Goal: Task Accomplishment & Management: Use online tool/utility

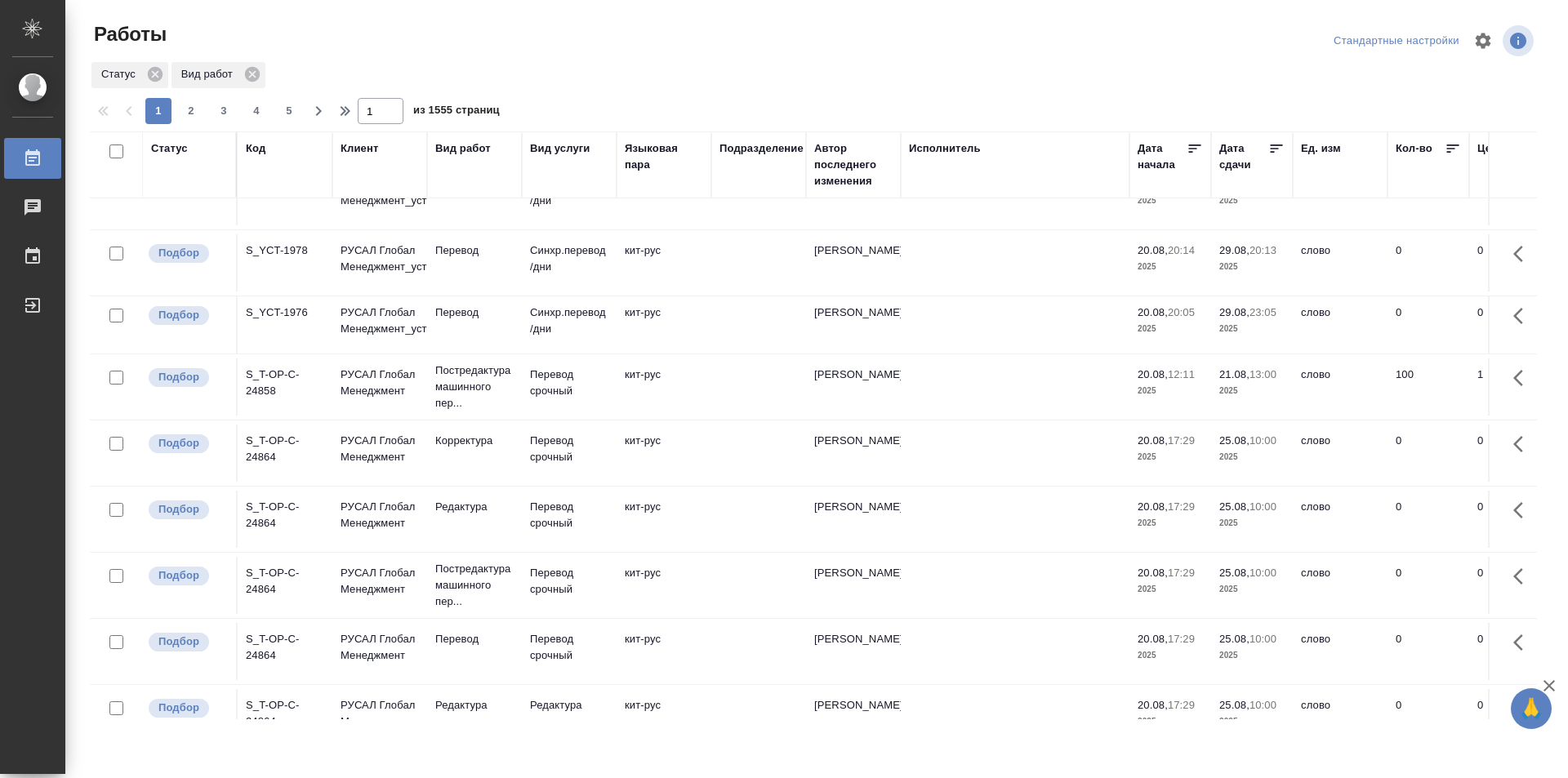
scroll to position [245, 0]
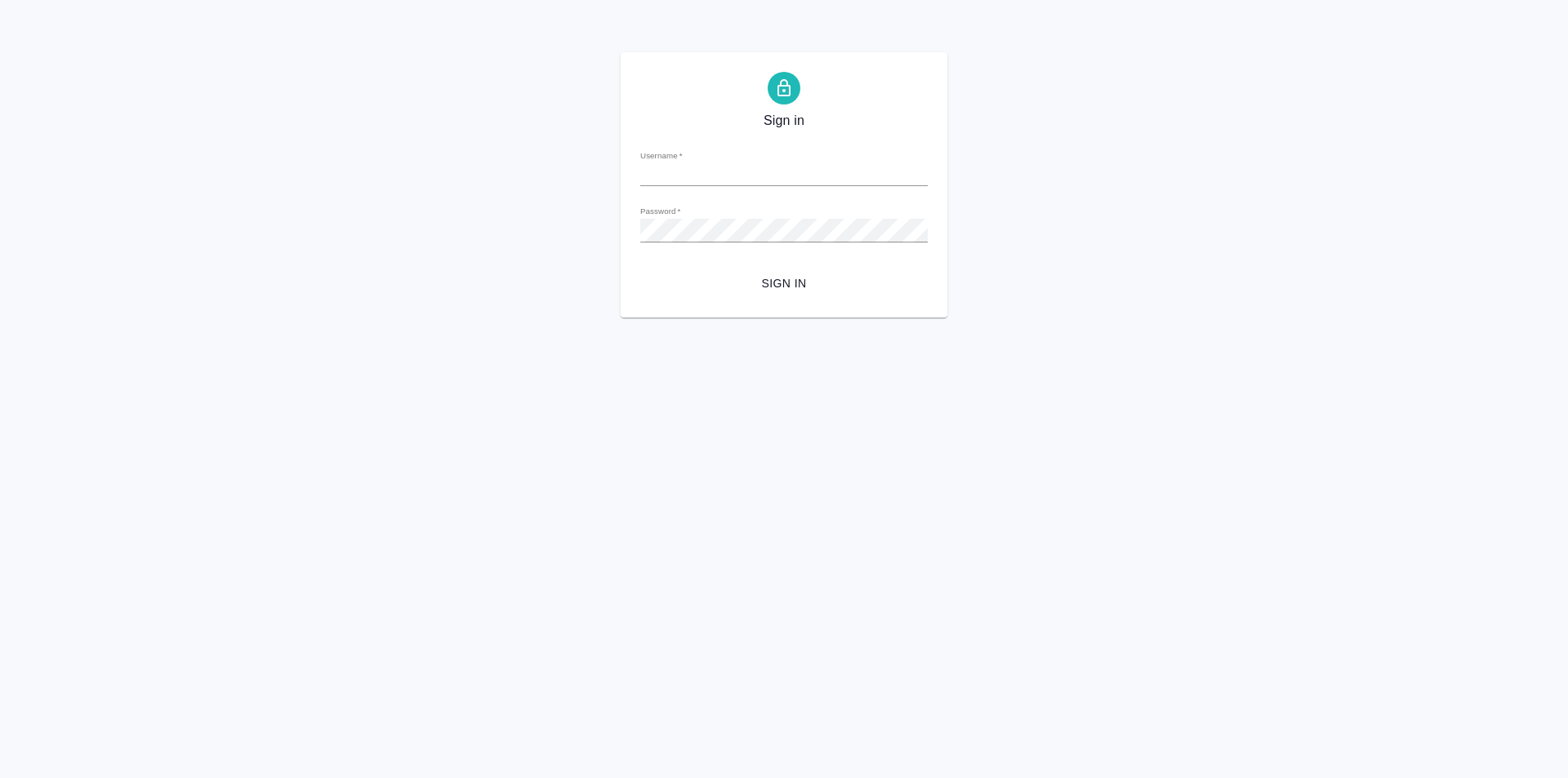
type input "[PERSON_NAME][EMAIL_ADDRESS][DOMAIN_NAME]"
click at [781, 278] on span "Sign in" at bounding box center [784, 283] width 261 height 20
